Goal: Information Seeking & Learning: Learn about a topic

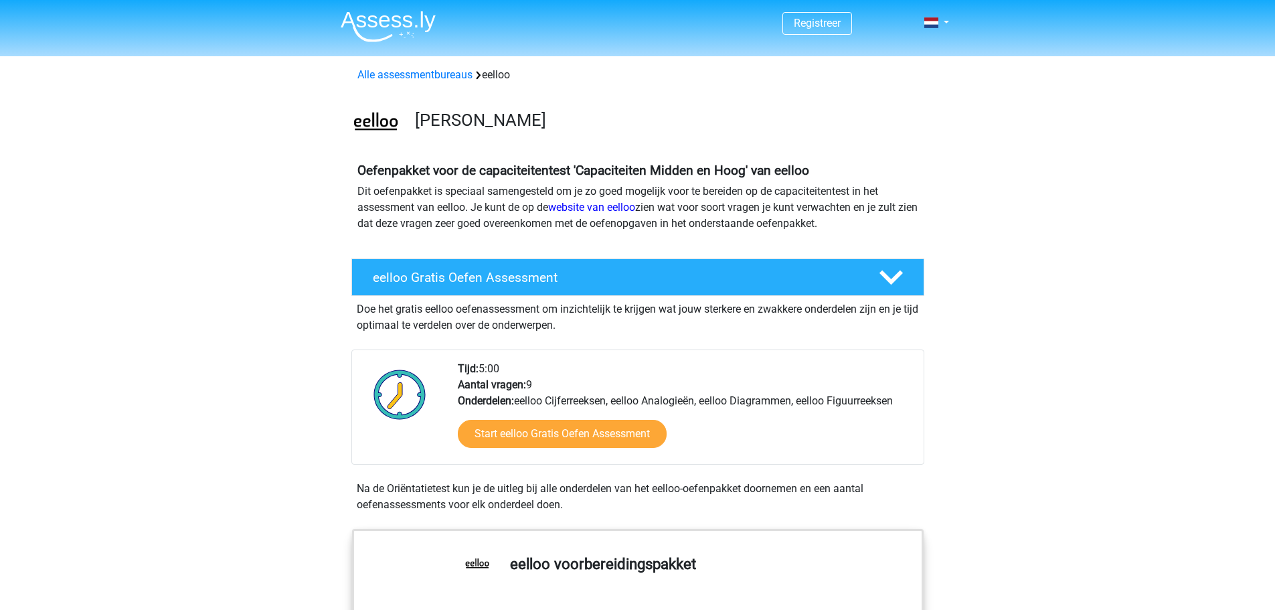
drag, startPoint x: 450, startPoint y: 19, endPoint x: 307, endPoint y: 19, distance: 143.2
click at [307, 19] on header "Registreer Nederlands" at bounding box center [637, 28] width 1275 height 56
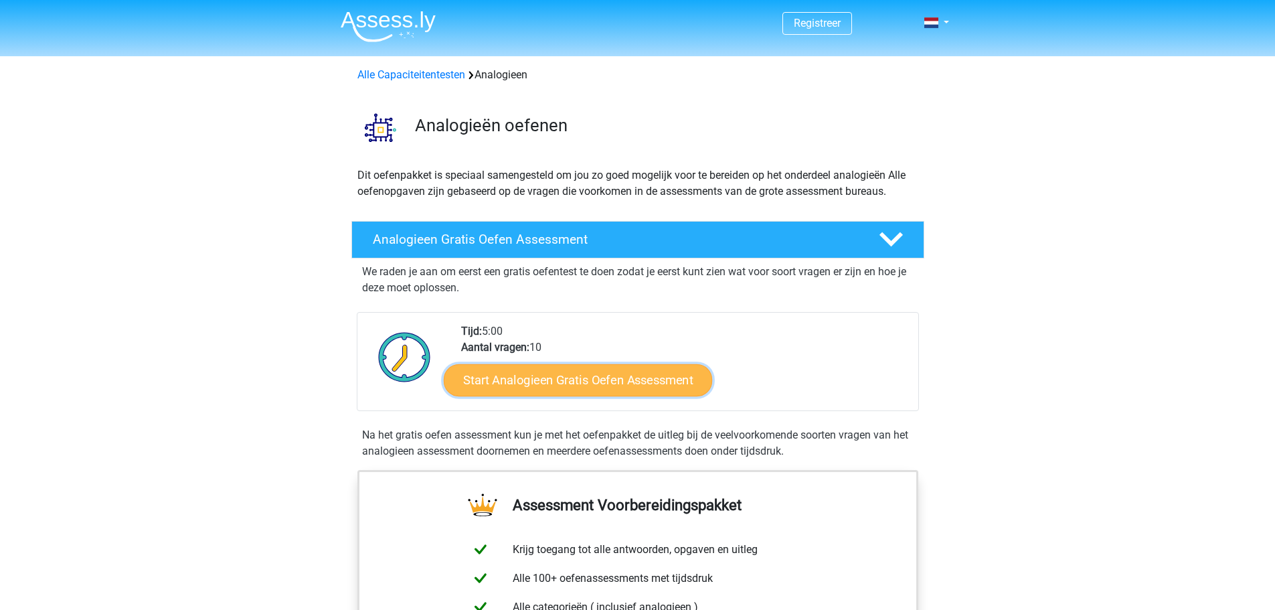
click at [606, 379] on link "Start Analogieen Gratis Oefen Assessment" at bounding box center [578, 379] width 268 height 32
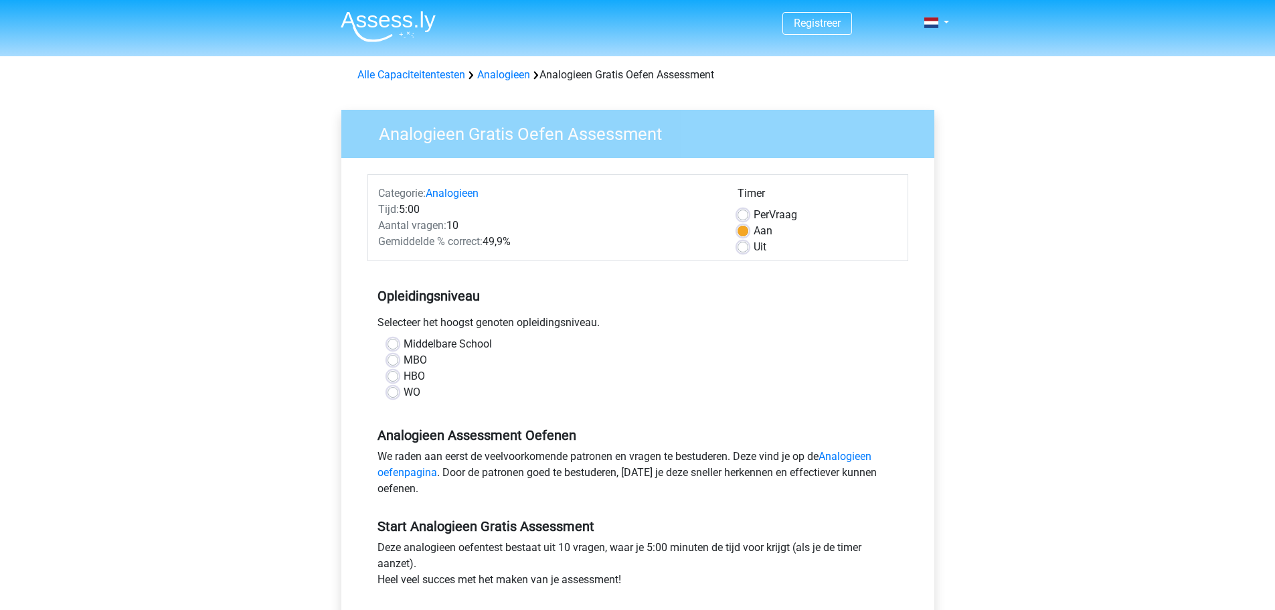
click at [379, 392] on div "Middelbare School MBO HBO WO" at bounding box center [637, 368] width 521 height 64
click at [404, 393] on label "WO" at bounding box center [412, 392] width 17 height 16
click at [395, 393] on input "WO" at bounding box center [393, 390] width 11 height 13
radio input "true"
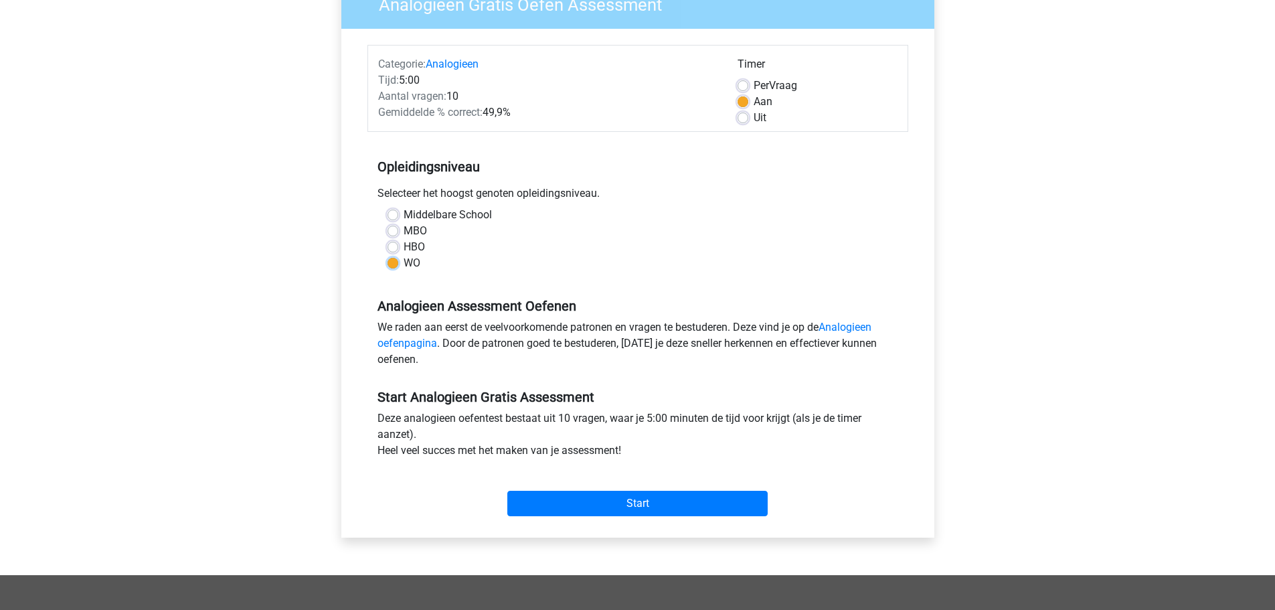
scroll to position [134, 0]
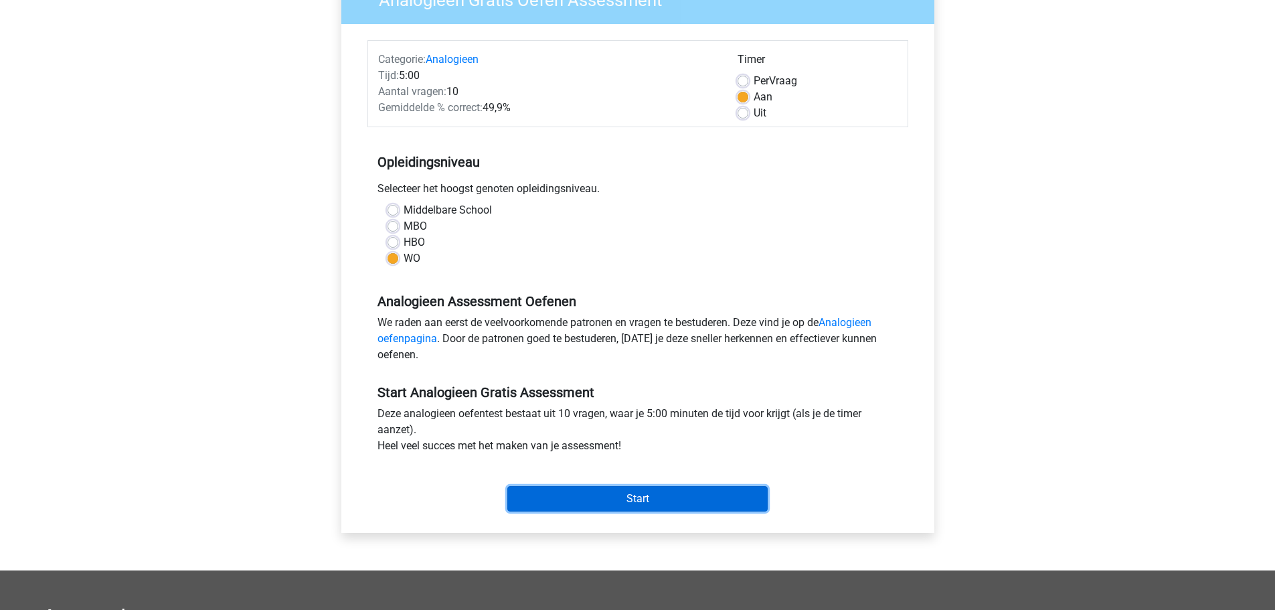
drag, startPoint x: 619, startPoint y: 505, endPoint x: 666, endPoint y: 419, distance: 97.6
click at [621, 344] on form "Categorie: Analogieen Tijd: 5:00 Aantal vragen: 10 Gemiddelde % correct: 49,9% …" at bounding box center [637, 278] width 541 height 477
click at [662, 504] on input "Start" at bounding box center [637, 498] width 260 height 25
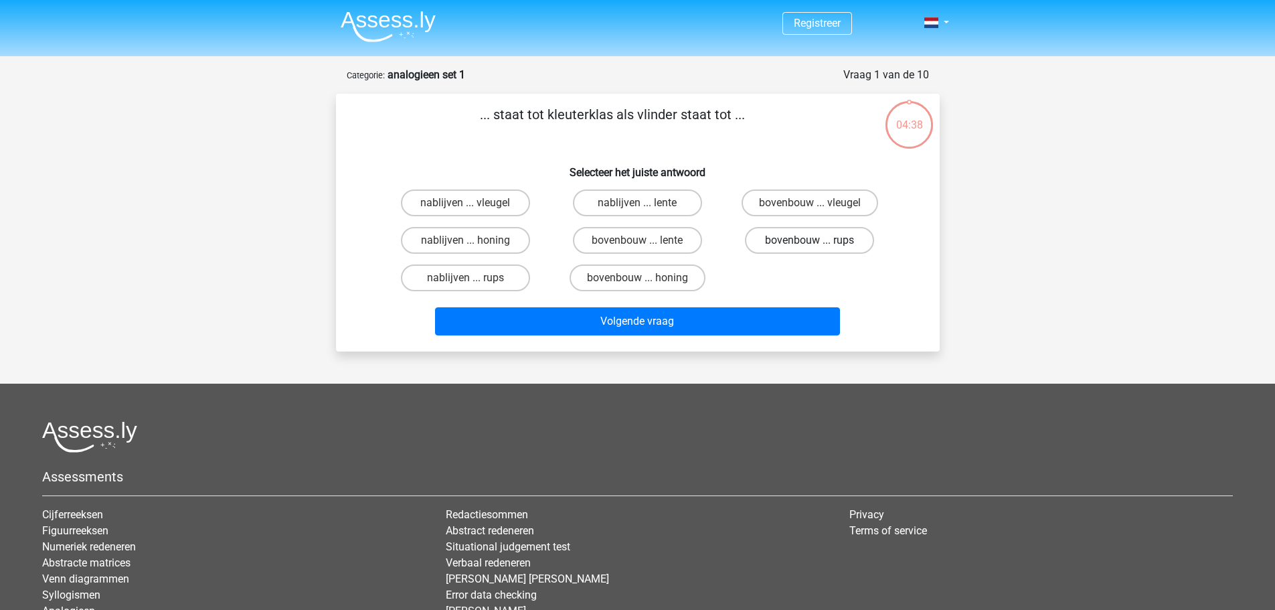
click at [788, 248] on label "bovenbouw ... rups" at bounding box center [809, 240] width 129 height 27
click at [810, 248] on input "bovenbouw ... rups" at bounding box center [814, 244] width 9 height 9
radio input "true"
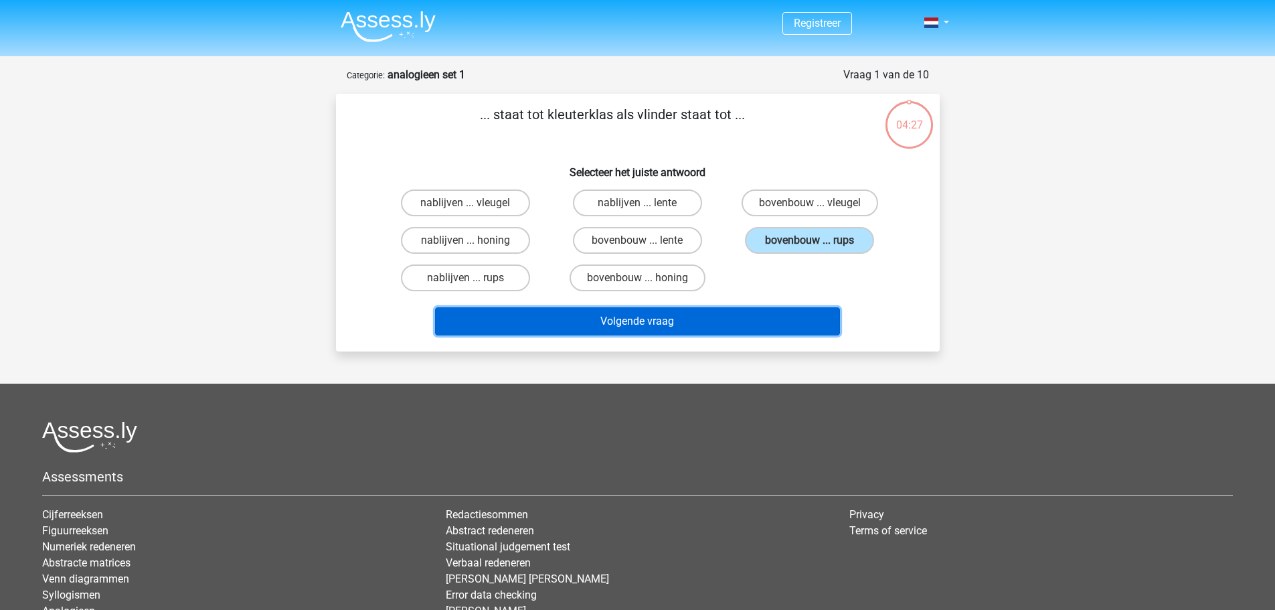
click at [792, 320] on button "Volgende vraag" at bounding box center [637, 321] width 405 height 28
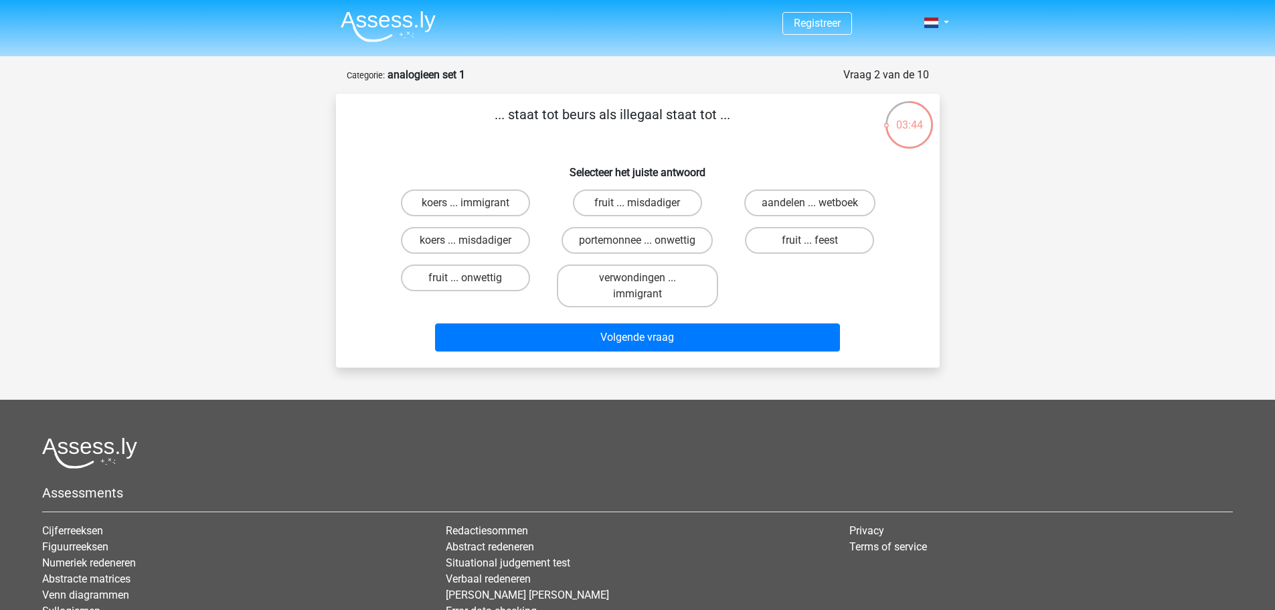
click at [771, 312] on div "koers ... immigrant fruit ... misdadiger aandelen ... wetboek koers ... misdadi…" at bounding box center [637, 248] width 517 height 128
click at [482, 243] on label "koers ... misdadiger" at bounding box center [465, 240] width 129 height 27
click at [474, 243] on input "koers ... misdadiger" at bounding box center [469, 244] width 9 height 9
radio input "true"
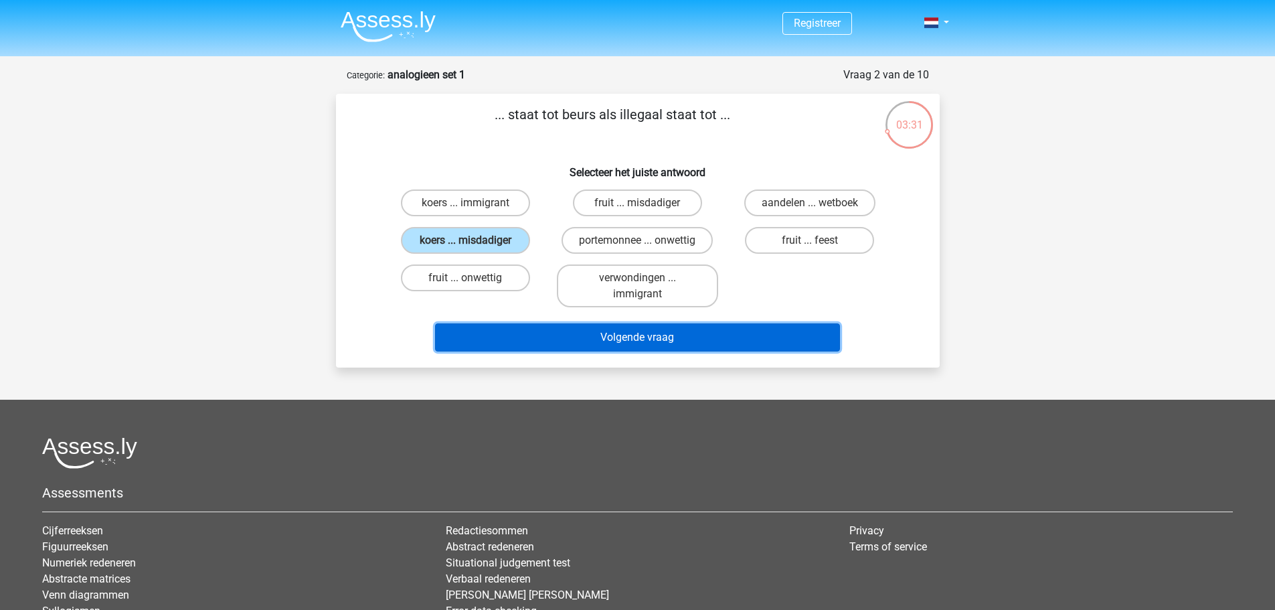
click at [523, 335] on button "Volgende vraag" at bounding box center [637, 337] width 405 height 28
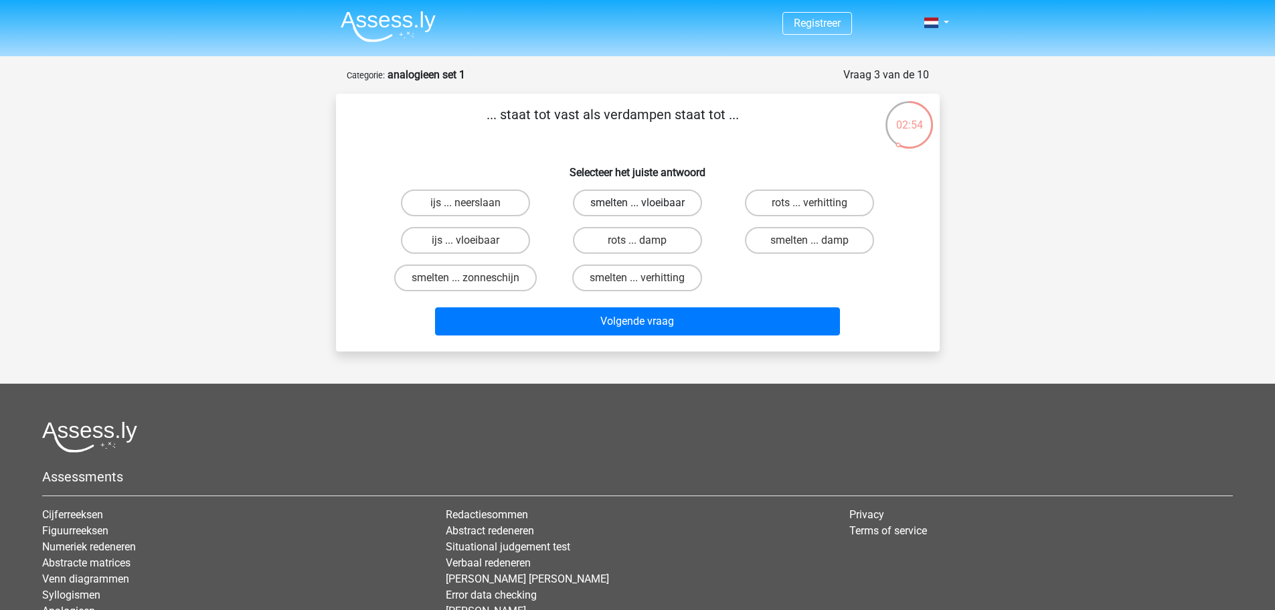
click at [666, 196] on label "smelten ... vloeibaar" at bounding box center [637, 202] width 129 height 27
click at [646, 203] on input "smelten ... vloeibaar" at bounding box center [641, 207] width 9 height 9
radio input "true"
click at [721, 349] on div "... staat tot vast als verdampen staat tot ... Selecteer het juiste antwoord ij…" at bounding box center [638, 223] width 604 height 258
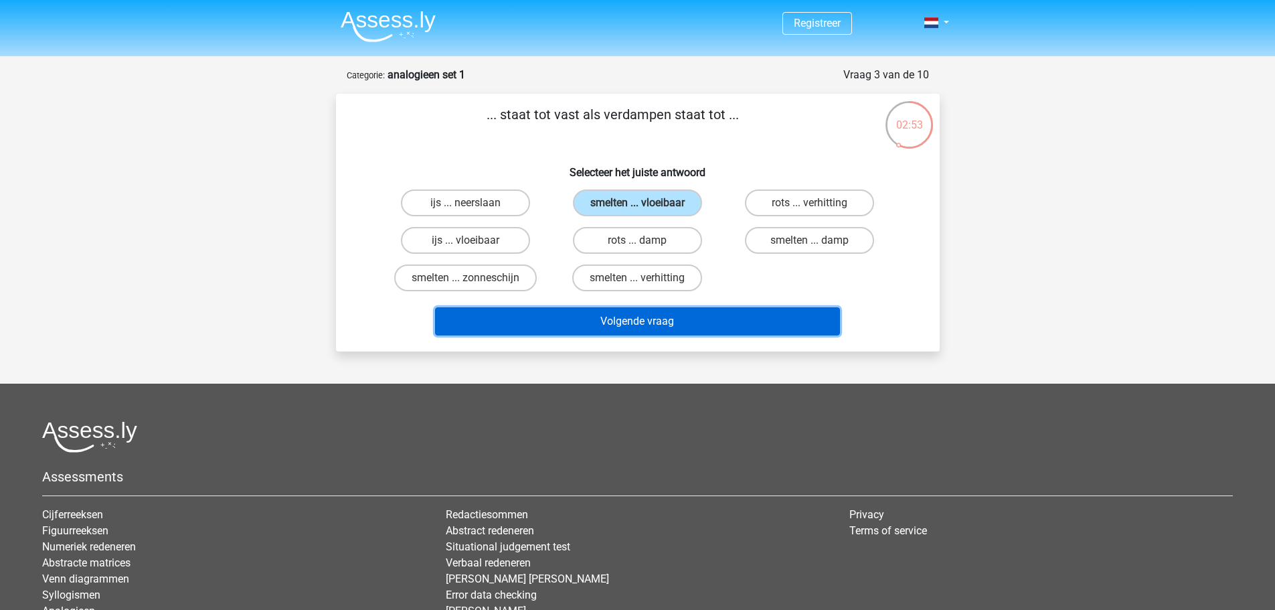
click at [727, 326] on button "Volgende vraag" at bounding box center [637, 321] width 405 height 28
